Goal: Information Seeking & Learning: Learn about a topic

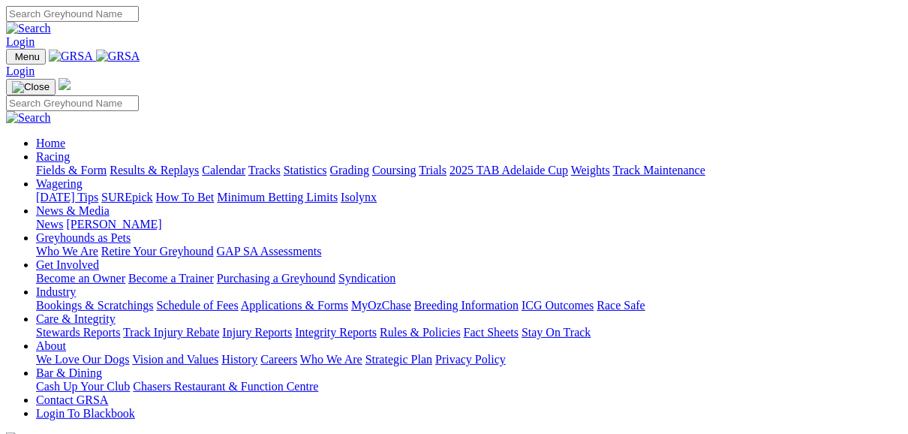
click at [62, 164] on link "Fields & Form" at bounding box center [71, 170] width 71 height 13
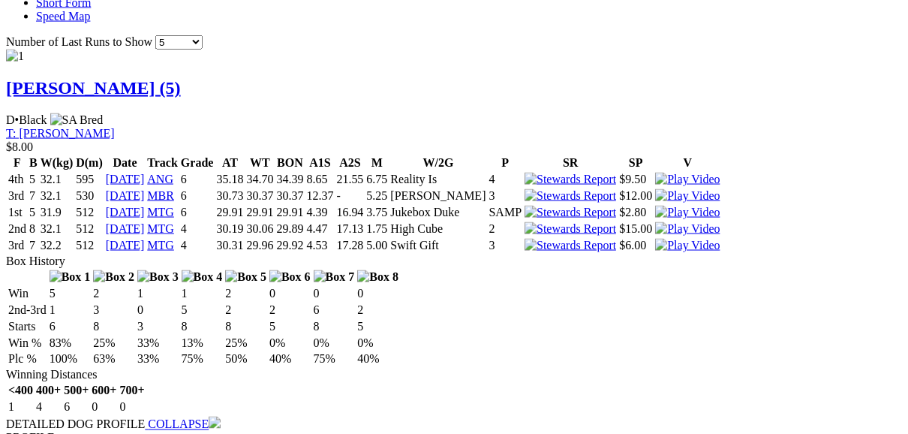
scroll to position [1561, 0]
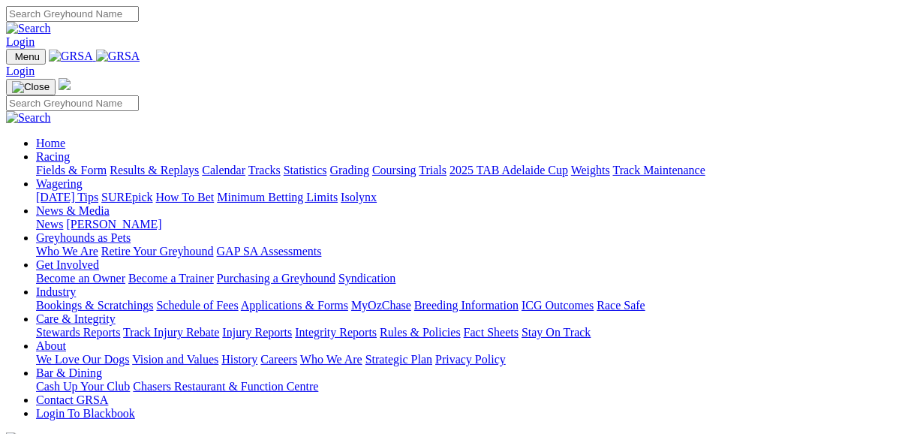
click at [78, 164] on link "Fields & Form" at bounding box center [71, 170] width 71 height 13
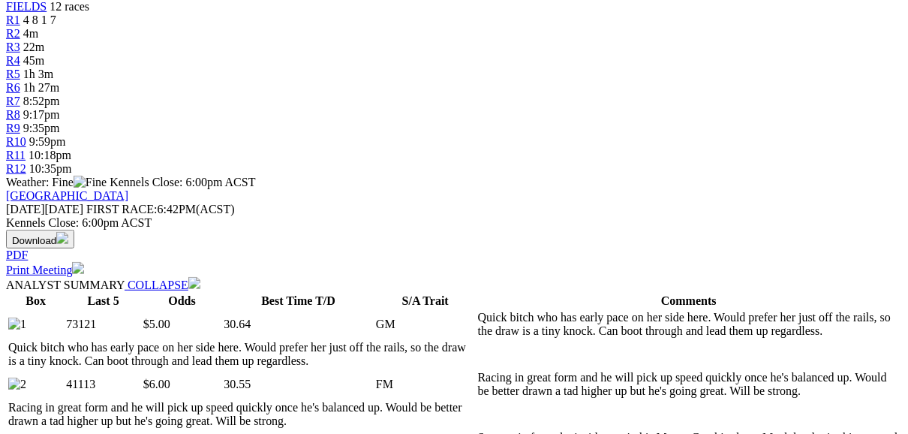
scroll to position [540, 0]
